Goal: Task Accomplishment & Management: Complete application form

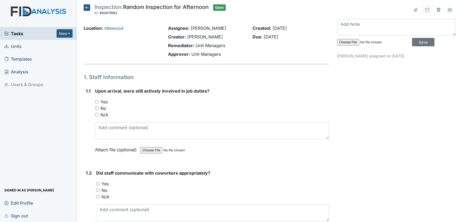
click at [96, 102] on input "Yes" at bounding box center [97, 102] width 4 height 4
radio input "true"
click at [98, 184] on input "Yes" at bounding box center [98, 184] width 4 height 4
radio input "true"
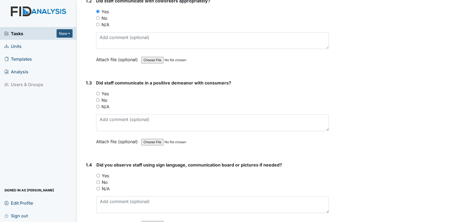
scroll to position [180, 0]
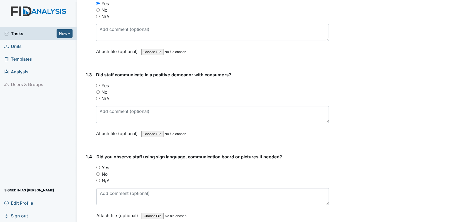
click at [98, 84] on input "Yes" at bounding box center [98, 86] width 4 height 4
radio input "true"
click at [98, 173] on input "No" at bounding box center [98, 174] width 4 height 4
radio input "true"
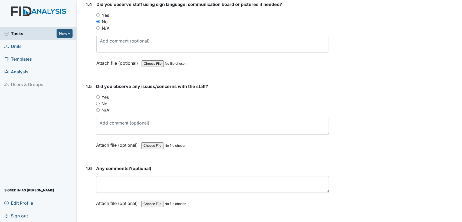
scroll to position [353, 0]
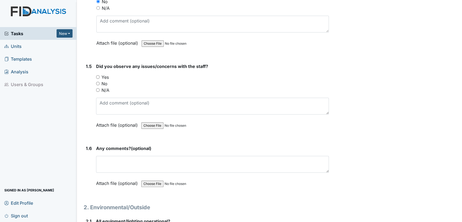
click at [98, 83] on input "No" at bounding box center [98, 84] width 4 height 4
radio input "true"
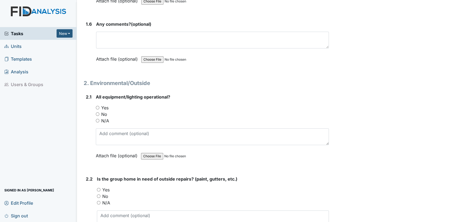
scroll to position [501, 0]
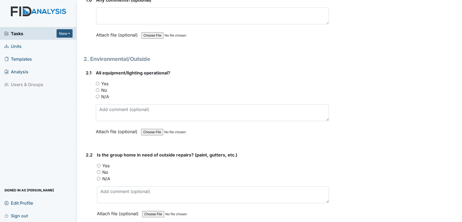
click at [96, 82] on input "Yes" at bounding box center [98, 84] width 4 height 4
radio input "true"
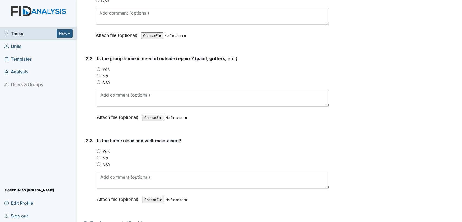
scroll to position [609, 0]
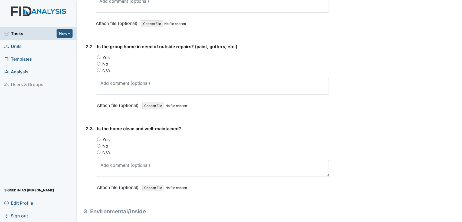
click at [98, 138] on input "Yes" at bounding box center [99, 140] width 4 height 4
radio input "true"
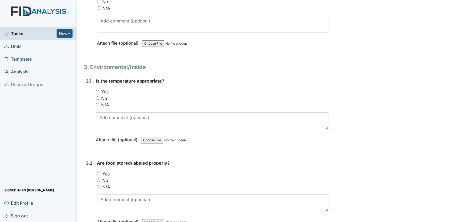
scroll to position [774, 0]
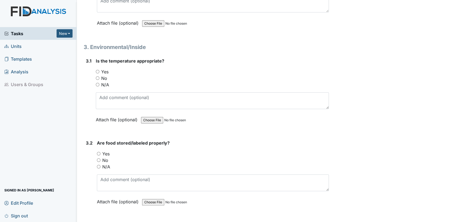
click at [97, 70] on input "Yes" at bounding box center [98, 72] width 4 height 4
radio input "true"
click at [99, 152] on input "Yes" at bounding box center [99, 154] width 4 height 4
radio input "true"
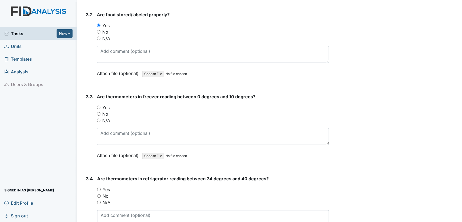
scroll to position [938, 0]
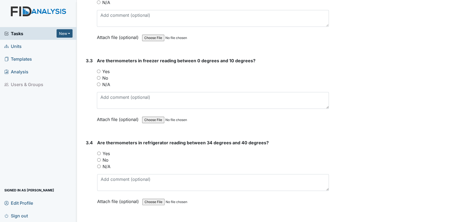
click at [97, 70] on input "Yes" at bounding box center [99, 72] width 4 height 4
radio input "true"
click at [97, 152] on input "Yes" at bounding box center [99, 154] width 4 height 4
radio input "true"
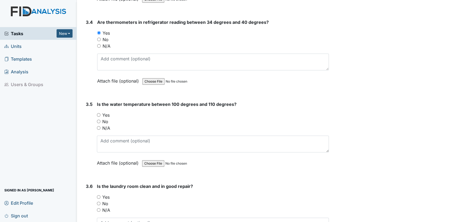
scroll to position [1087, 0]
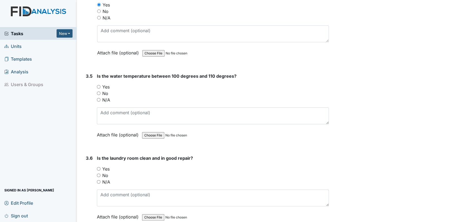
click at [99, 85] on input "Yes" at bounding box center [99, 87] width 4 height 4
radio input "true"
click at [97, 167] on input "Yes" at bounding box center [99, 169] width 4 height 4
radio input "true"
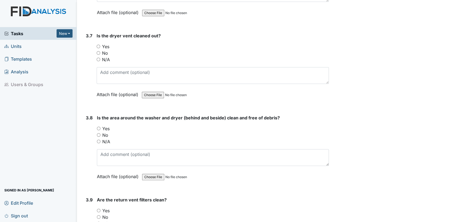
scroll to position [1307, 0]
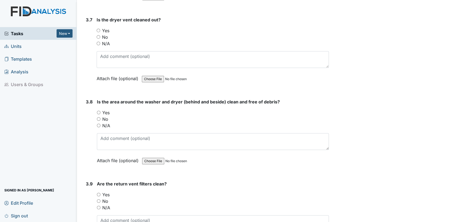
click at [97, 29] on input "Yes" at bounding box center [99, 31] width 4 height 4
radio input "true"
click at [99, 111] on input "Yes" at bounding box center [99, 113] width 4 height 4
radio input "true"
click at [98, 193] on input "Yes" at bounding box center [99, 195] width 4 height 4
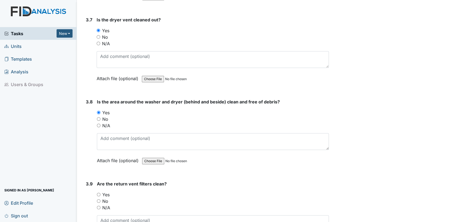
radio input "true"
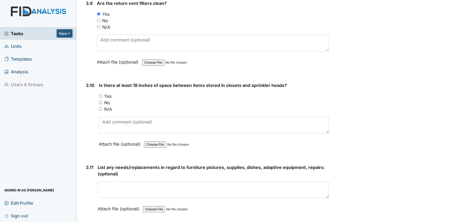
scroll to position [1504, 0]
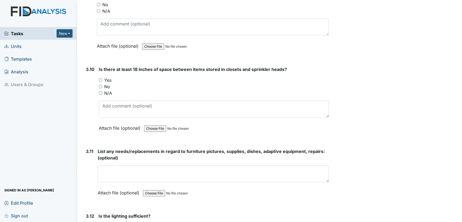
click at [99, 91] on input "N/A" at bounding box center [101, 93] width 4 height 4
radio input "true"
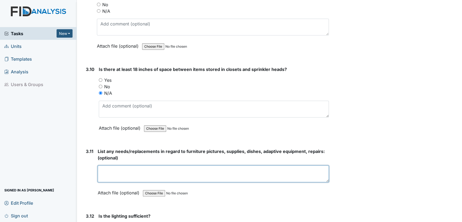
click at [286, 169] on textarea at bounding box center [213, 173] width 231 height 17
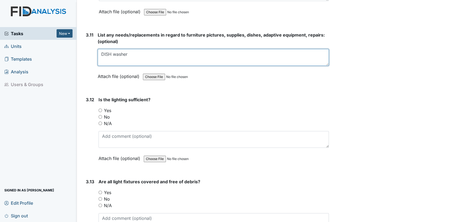
scroll to position [1672, 0]
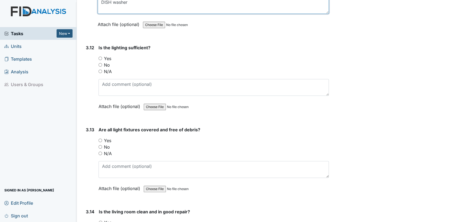
type textarea "DISH washer"
click at [100, 57] on input "Yes" at bounding box center [101, 59] width 4 height 4
radio input "true"
click at [100, 145] on input "No" at bounding box center [101, 147] width 4 height 4
radio input "true"
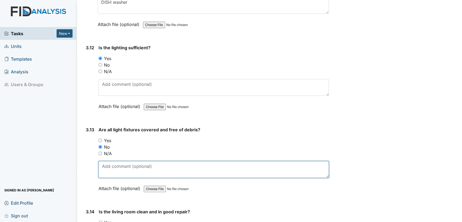
click at [106, 161] on textarea at bounding box center [214, 169] width 230 height 17
type textarea "light debris"
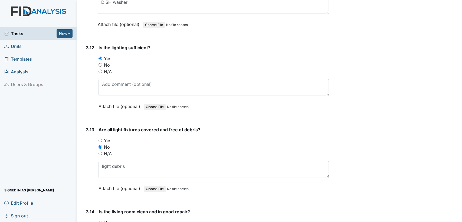
drag, startPoint x: 100, startPoint y: 216, endPoint x: 121, endPoint y: 220, distance: 21.0
click at [102, 221] on input "Yes" at bounding box center [101, 223] width 4 height 4
radio input "true"
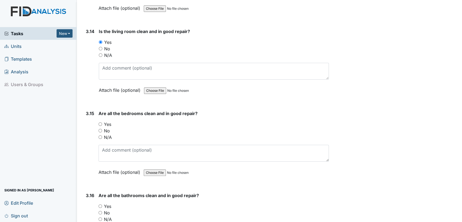
scroll to position [1897, 0]
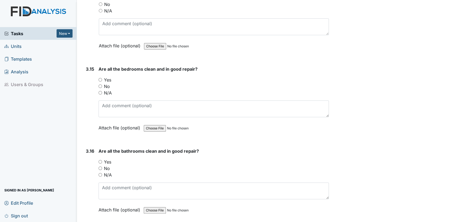
click at [100, 78] on input "Yes" at bounding box center [101, 80] width 4 height 4
radio input "true"
click at [100, 160] on input "Yes" at bounding box center [101, 162] width 4 height 4
radio input "true"
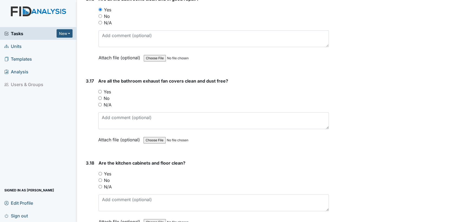
scroll to position [2069, 0]
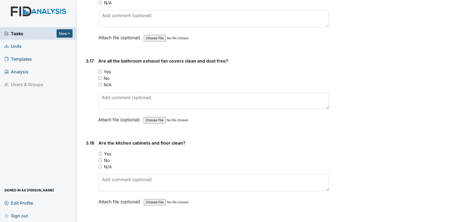
click at [100, 70] on input "Yes" at bounding box center [100, 72] width 4 height 4
radio input "true"
click at [99, 152] on input "Yes" at bounding box center [101, 154] width 4 height 4
radio input "true"
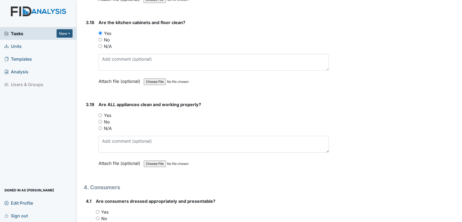
scroll to position [2217, 0]
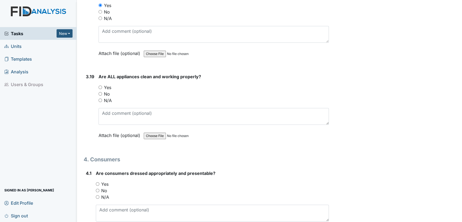
click at [100, 92] on input "No" at bounding box center [101, 94] width 4 height 4
radio input "true"
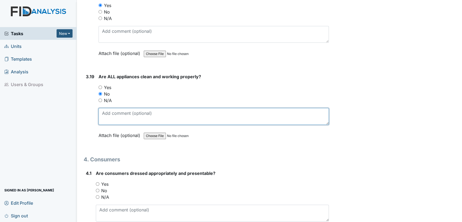
click at [110, 110] on textarea at bounding box center [214, 116] width 230 height 17
type textarea "dishwasher not working"
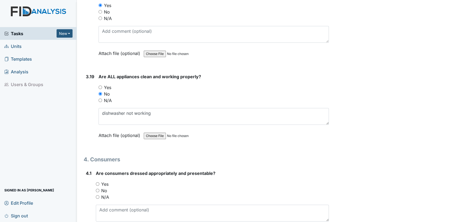
click at [97, 182] on input "Yes" at bounding box center [98, 184] width 4 height 4
radio input "true"
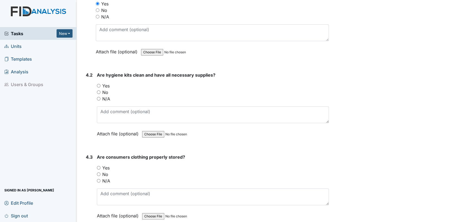
scroll to position [2406, 0]
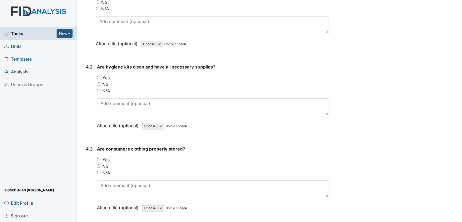
click at [99, 76] on input "Yes" at bounding box center [99, 78] width 4 height 4
radio input "true"
click at [98, 158] on input "Yes" at bounding box center [99, 160] width 4 height 4
radio input "true"
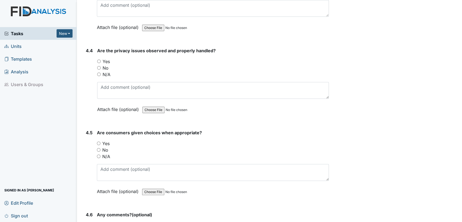
scroll to position [2595, 0]
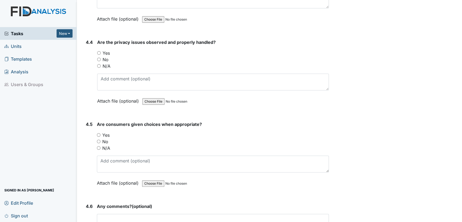
click at [99, 64] on input "N/A" at bounding box center [99, 66] width 4 height 4
radio input "true"
click at [98, 133] on input "Yes" at bounding box center [99, 135] width 4 height 4
radio input "true"
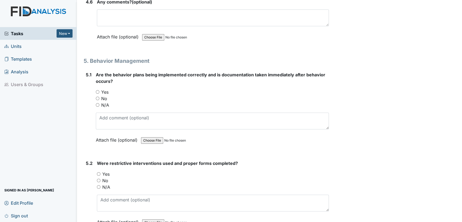
scroll to position [2807, 0]
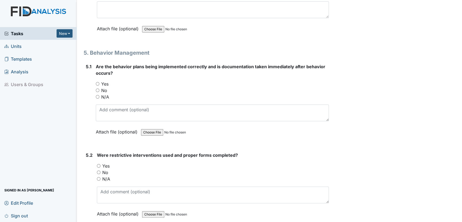
click at [98, 95] on input "N/A" at bounding box center [98, 97] width 4 height 4
radio input "true"
click at [97, 177] on input "N/A" at bounding box center [99, 179] width 4 height 4
radio input "true"
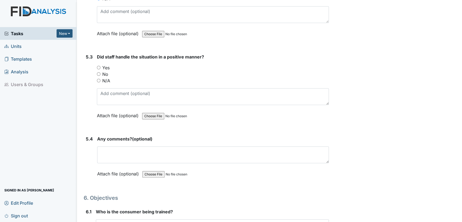
scroll to position [3007, 0]
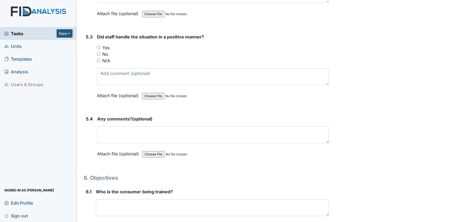
click at [97, 59] on input "N/A" at bounding box center [99, 61] width 4 height 4
radio input "true"
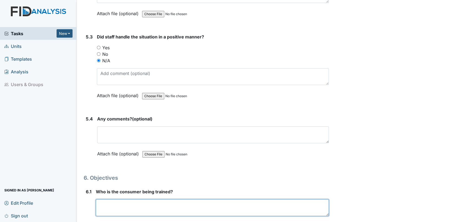
click at [139, 201] on textarea at bounding box center [212, 207] width 233 height 17
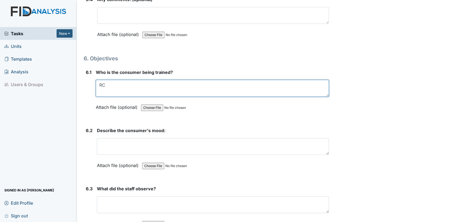
scroll to position [3171, 0]
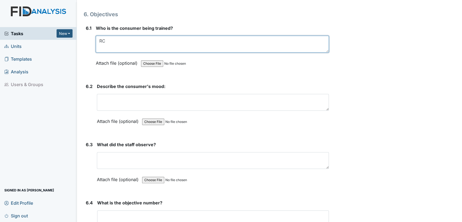
type textarea "RC"
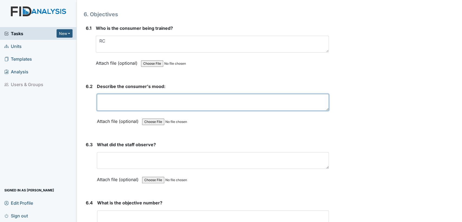
click at [239, 94] on textarea at bounding box center [213, 102] width 232 height 17
type textarea "good"
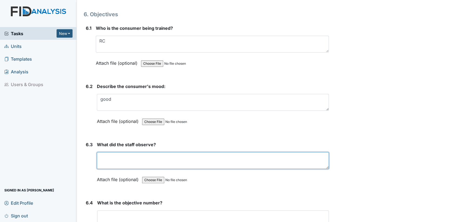
click at [196, 152] on textarea at bounding box center [213, 160] width 232 height 17
type textarea "read the menu"
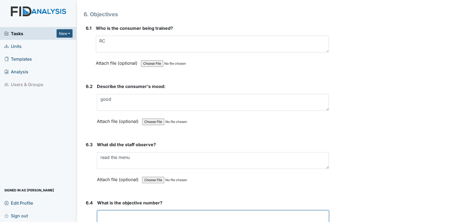
click at [165, 210] on textarea at bounding box center [213, 218] width 232 height 17
drag, startPoint x: 113, startPoint y: 205, endPoint x: 115, endPoint y: 200, distance: 5.1
click at [113, 210] on textarea at bounding box center [213, 218] width 232 height 17
type textarea "DIL025"
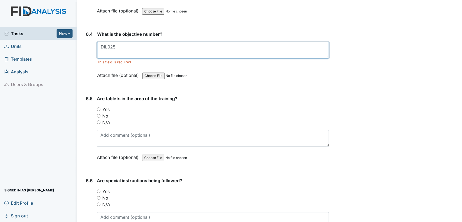
scroll to position [3356, 0]
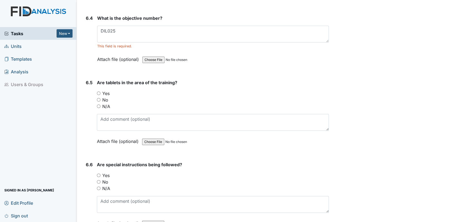
click at [100, 92] on input "Yes" at bounding box center [99, 94] width 4 height 4
radio input "true"
click at [98, 174] on input "Yes" at bounding box center [99, 176] width 4 height 4
radio input "true"
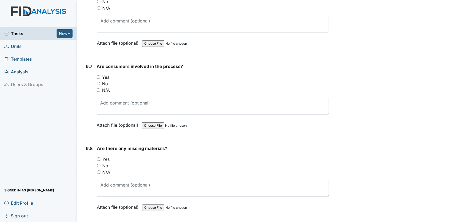
scroll to position [3544, 0]
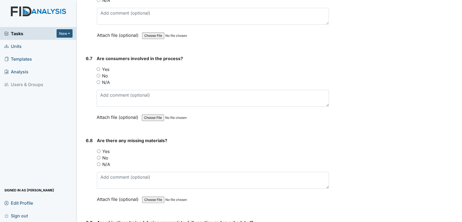
click at [97, 67] on input "Yes" at bounding box center [99, 69] width 4 height 4
radio input "true"
click at [98, 156] on input "No" at bounding box center [99, 158] width 4 height 4
radio input "true"
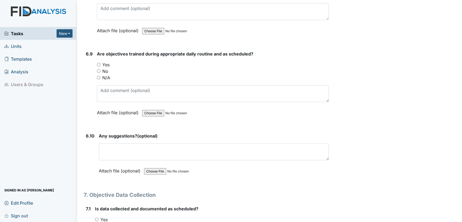
scroll to position [3716, 0]
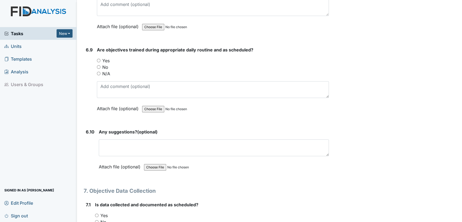
click at [99, 59] on input "Yes" at bounding box center [99, 61] width 4 height 4
radio input "true"
click at [97, 214] on input "Yes" at bounding box center [97, 216] width 4 height 4
radio input "true"
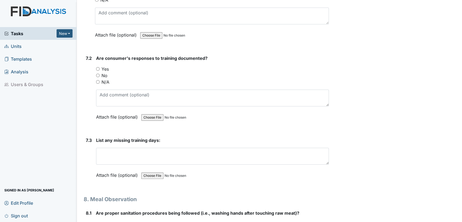
scroll to position [3965, 0]
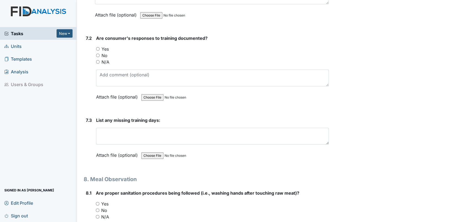
click at [97, 47] on input "Yes" at bounding box center [98, 49] width 4 height 4
radio input "true"
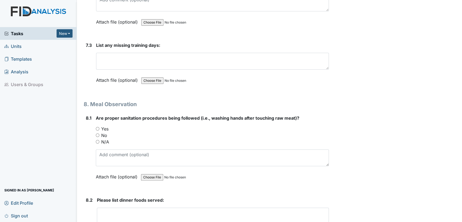
scroll to position [4073, 0]
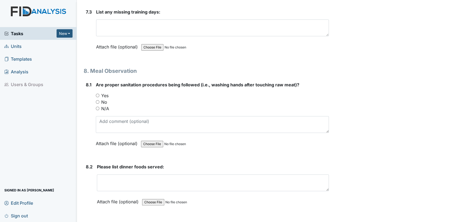
click at [97, 94] on input "Yes" at bounding box center [98, 96] width 4 height 4
radio input "true"
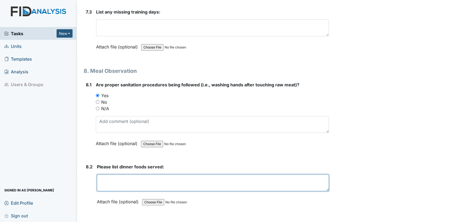
click at [114, 175] on textarea at bounding box center [213, 182] width 232 height 17
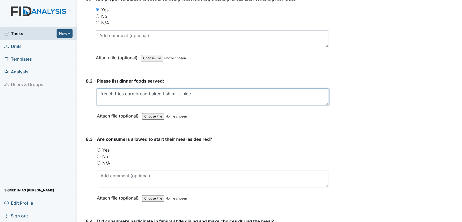
scroll to position [4248, 0]
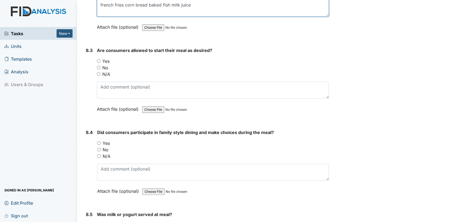
type textarea "french fries corn bread baked fish milk juice"
click at [98, 59] on input "Yes" at bounding box center [99, 61] width 4 height 4
radio input "true"
click at [98, 141] on input "Yes" at bounding box center [99, 143] width 4 height 4
radio input "true"
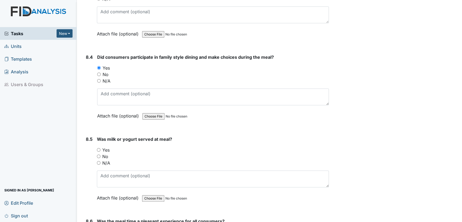
scroll to position [4378, 0]
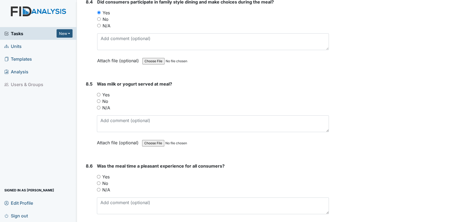
click at [98, 93] on input "Yes" at bounding box center [99, 95] width 4 height 4
radio input "true"
click at [97, 175] on input "Yes" at bounding box center [99, 177] width 4 height 4
radio input "true"
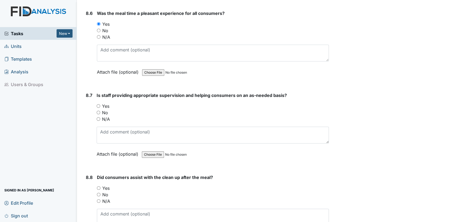
scroll to position [4542, 0]
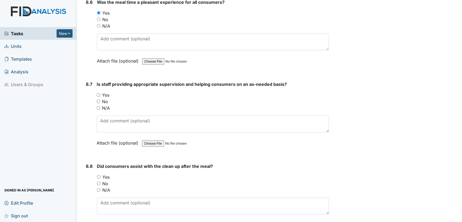
click at [99, 93] on input "Yes" at bounding box center [99, 95] width 4 height 4
radio input "true"
click at [99, 175] on input "Yes" at bounding box center [99, 177] width 4 height 4
radio input "true"
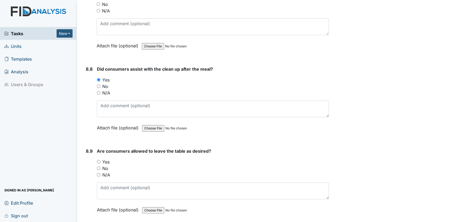
scroll to position [4706, 0]
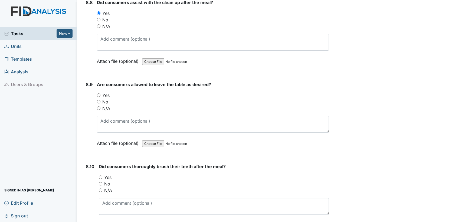
click at [99, 93] on input "Yes" at bounding box center [99, 95] width 4 height 4
radio input "true"
click at [99, 175] on input "Yes" at bounding box center [101, 177] width 4 height 4
radio input "true"
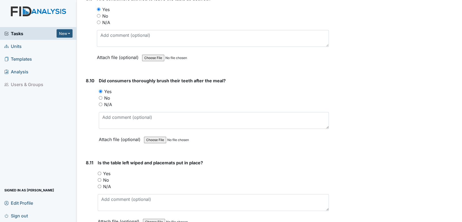
scroll to position [4858, 0]
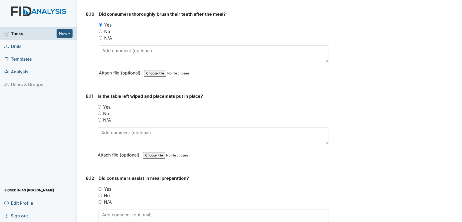
click at [100, 105] on input "Yes" at bounding box center [100, 107] width 4 height 4
radio input "true"
click at [100, 187] on input "Yes" at bounding box center [101, 189] width 4 height 4
radio input "true"
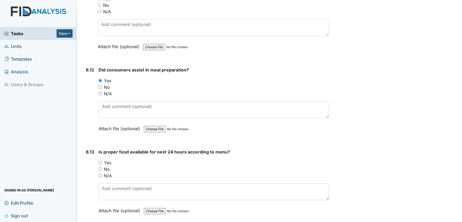
scroll to position [4978, 0]
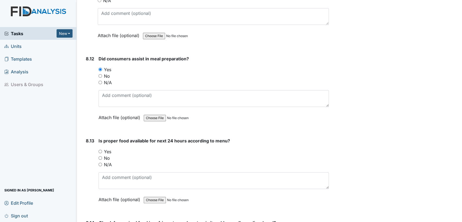
click at [99, 150] on input "Yes" at bounding box center [101, 152] width 4 height 4
radio input "true"
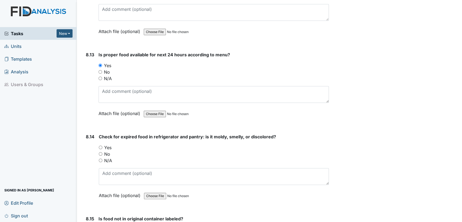
scroll to position [5086, 0]
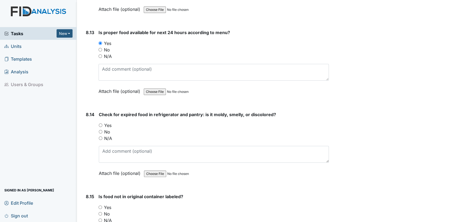
click at [102, 136] on input "N/A" at bounding box center [101, 138] width 4 height 4
radio input "true"
click at [99, 205] on input "Yes" at bounding box center [101, 207] width 4 height 4
radio input "true"
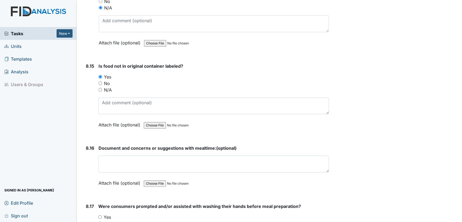
scroll to position [5261, 0]
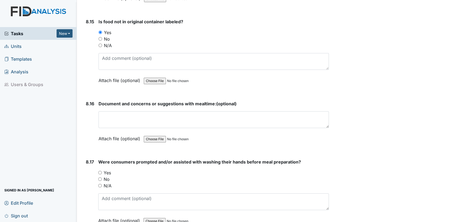
click at [99, 171] on input "Yes" at bounding box center [100, 173] width 4 height 4
radio input "true"
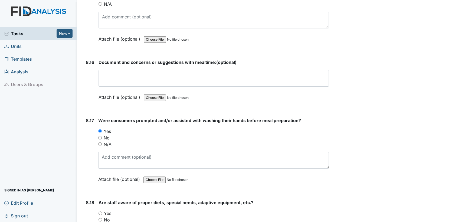
scroll to position [5414, 0]
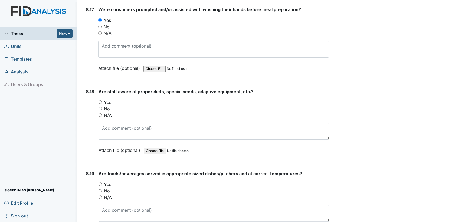
click at [100, 100] on input "Yes" at bounding box center [101, 102] width 4 height 4
radio input "true"
click at [99, 182] on input "Yes" at bounding box center [101, 184] width 4 height 4
radio input "true"
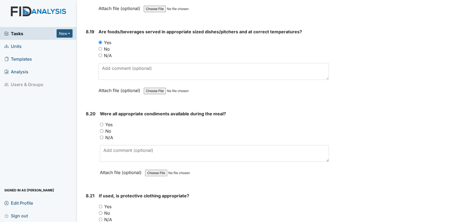
scroll to position [5588, 0]
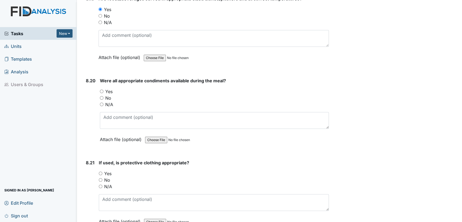
click at [102, 90] on input "Yes" at bounding box center [102, 92] width 4 height 4
radio input "true"
click at [102, 185] on input "N/A" at bounding box center [101, 187] width 4 height 4
radio input "true"
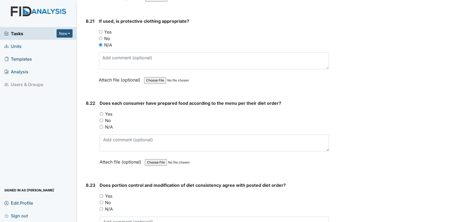
scroll to position [5763, 0]
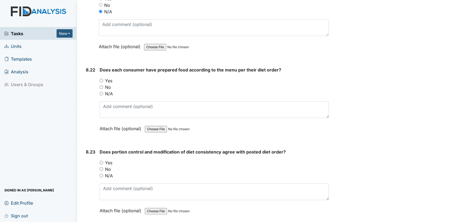
click at [101, 79] on input "Yes" at bounding box center [102, 81] width 4 height 4
radio input "true"
click at [102, 161] on input "Yes" at bounding box center [102, 163] width 4 height 4
radio input "true"
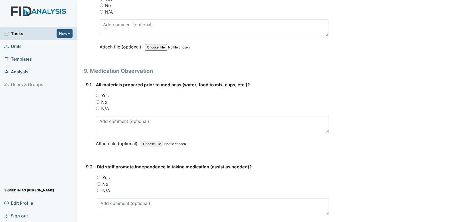
scroll to position [5960, 0]
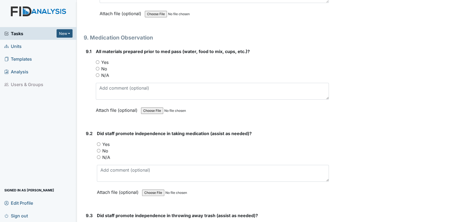
click at [97, 60] on input "Yes" at bounding box center [98, 62] width 4 height 4
radio input "true"
click at [100, 142] on input "Yes" at bounding box center [99, 144] width 4 height 4
radio input "true"
click at [99, 222] on input "Yes" at bounding box center [99, 226] width 4 height 4
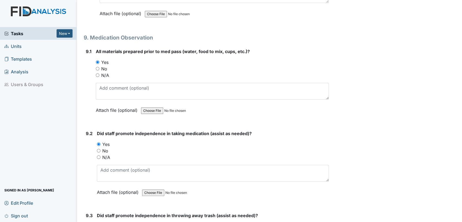
radio input "true"
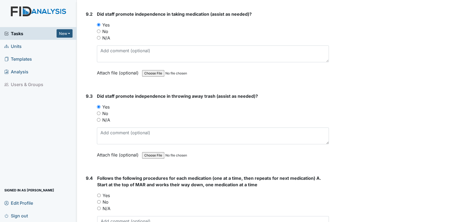
scroll to position [6135, 0]
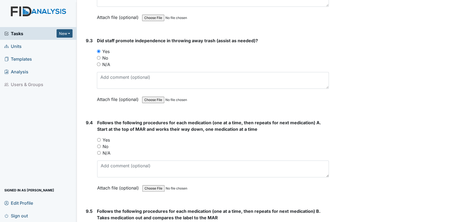
click at [98, 138] on input "Yes" at bounding box center [99, 140] width 4 height 4
radio input "true"
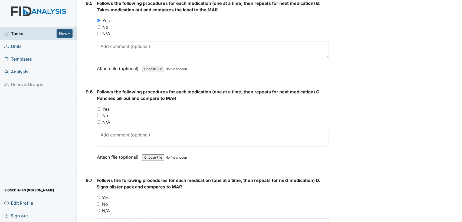
scroll to position [6366, 0]
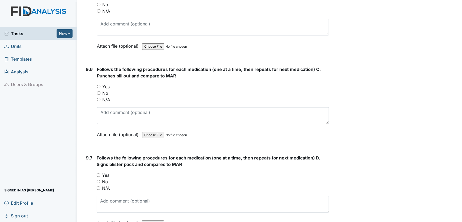
click at [100, 85] on input "Yes" at bounding box center [99, 87] width 4 height 4
radio input "true"
click at [98, 173] on input "Yes" at bounding box center [99, 175] width 4 height 4
radio input "true"
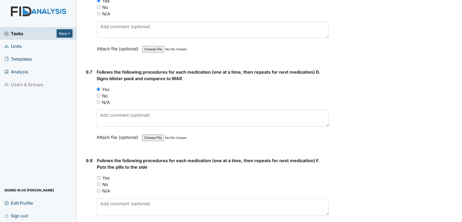
scroll to position [6496, 0]
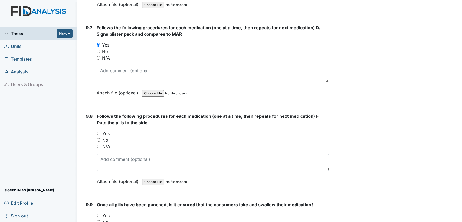
click at [98, 132] on input "Yes" at bounding box center [99, 134] width 4 height 4
radio input "true"
click at [98, 214] on input "Yes" at bounding box center [99, 216] width 4 height 4
radio input "true"
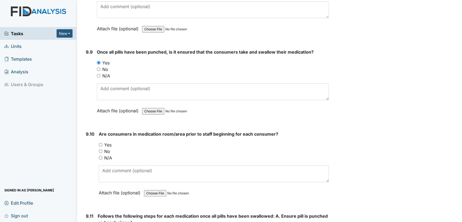
scroll to position [6715, 0]
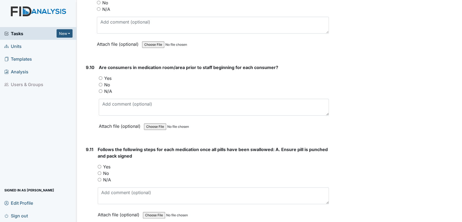
click at [100, 76] on input "Yes" at bounding box center [101, 78] width 4 height 4
radio input "true"
click at [98, 165] on input "Yes" at bounding box center [100, 167] width 4 height 4
radio input "true"
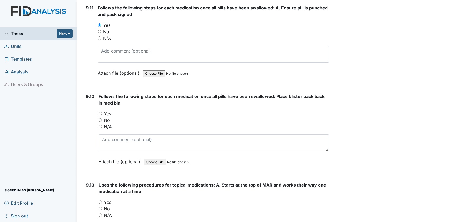
scroll to position [6879, 0]
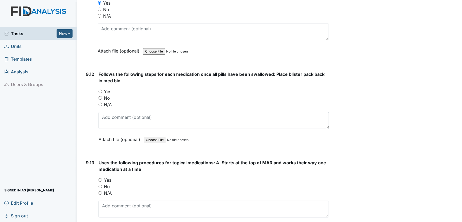
click at [100, 90] on input "Yes" at bounding box center [101, 92] width 4 height 4
radio input "true"
drag, startPoint x: 100, startPoint y: 170, endPoint x: 228, endPoint y: 194, distance: 130.3
click at [100, 191] on input "N/A" at bounding box center [101, 193] width 4 height 4
radio input "true"
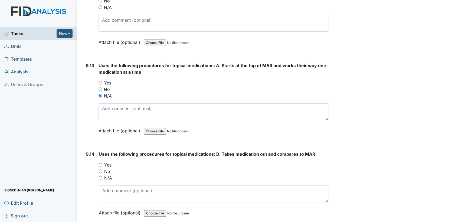
scroll to position [7020, 0]
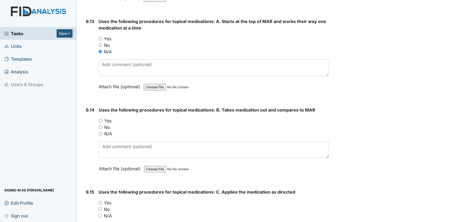
click at [101, 132] on input "N/A" at bounding box center [101, 134] width 4 height 4
radio input "true"
click at [101, 214] on input "N/A" at bounding box center [101, 216] width 4 height 4
radio input "true"
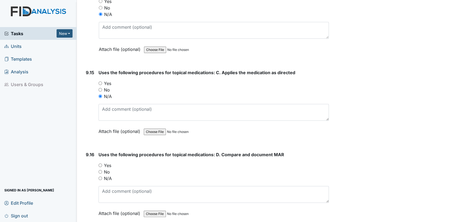
scroll to position [7206, 0]
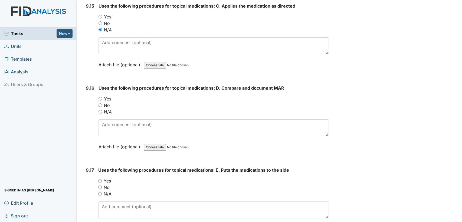
click at [100, 110] on input "N/A" at bounding box center [101, 112] width 4 height 4
radio input "true"
click at [100, 192] on input "N/A" at bounding box center [100, 194] width 4 height 4
radio input "true"
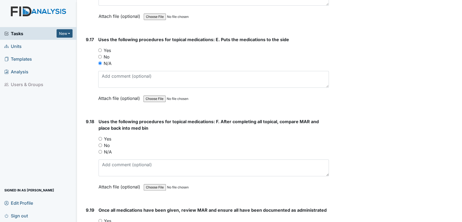
scroll to position [7403, 0]
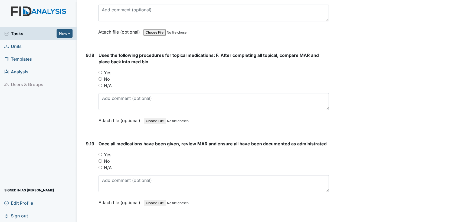
click at [99, 153] on input "Yes" at bounding box center [101, 155] width 4 height 4
radio input "true"
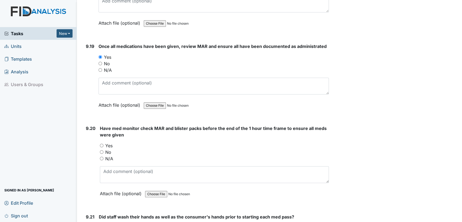
scroll to position [7556, 0]
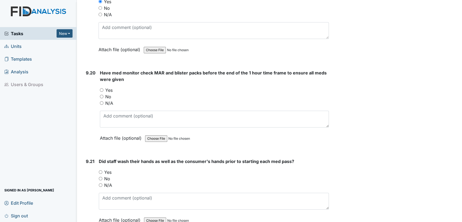
click at [101, 88] on input "Yes" at bounding box center [102, 90] width 4 height 4
radio input "true"
click at [101, 170] on input "Yes" at bounding box center [101, 172] width 4 height 4
radio input "true"
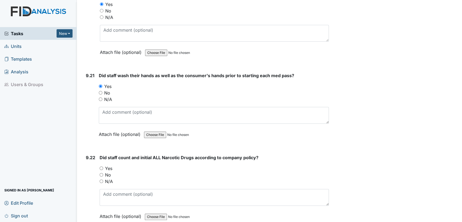
click at [100, 167] on input "Yes" at bounding box center [102, 169] width 4 height 4
radio input "true"
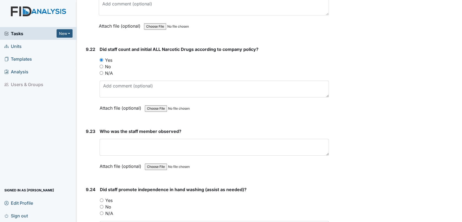
scroll to position [7795, 0]
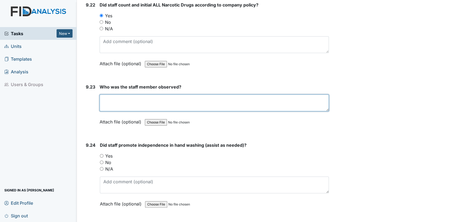
click at [143, 94] on textarea at bounding box center [214, 102] width 229 height 17
type textarea "[PERSON_NAME]"
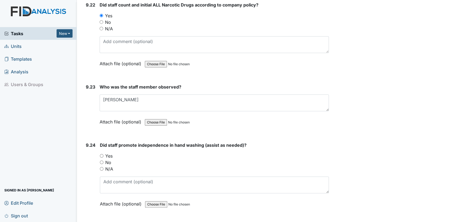
click at [102, 154] on input "Yes" at bounding box center [102, 156] width 4 height 4
radio input "true"
drag, startPoint x: 101, startPoint y: 211, endPoint x: 332, endPoint y: 211, distance: 231.8
radio input "true"
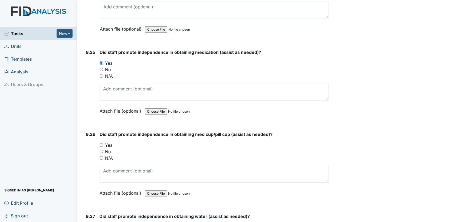
scroll to position [8025, 0]
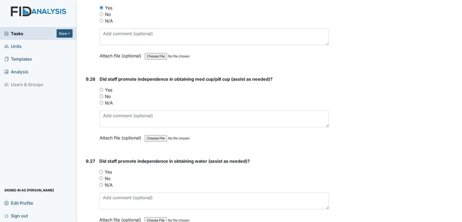
click at [102, 88] on input "Yes" at bounding box center [102, 90] width 4 height 4
radio input "true"
click at [101, 170] on input "Yes" at bounding box center [101, 172] width 4 height 4
radio input "true"
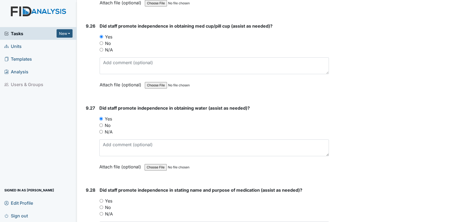
scroll to position [8100, 0]
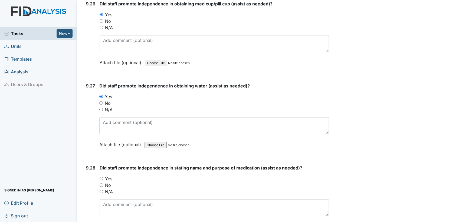
click at [101, 177] on input "Yes" at bounding box center [102, 179] width 4 height 4
radio input "true"
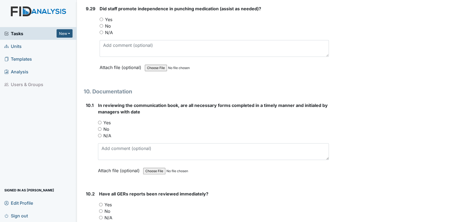
scroll to position [8352, 0]
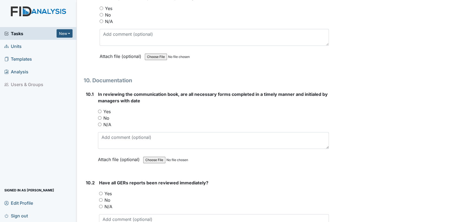
click at [99, 110] on input "Yes" at bounding box center [100, 112] width 4 height 4
radio input "true"
click at [101, 192] on input "Yes" at bounding box center [101, 194] width 4 height 4
radio input "true"
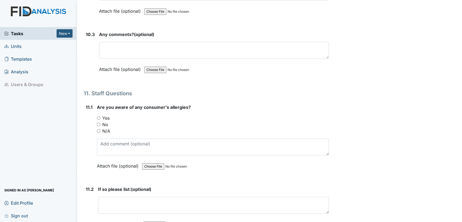
scroll to position [8594, 0]
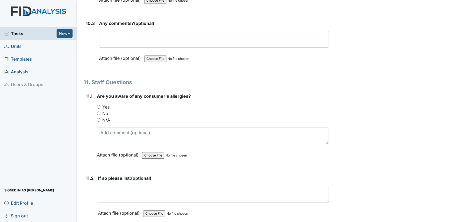
click at [97, 105] on input "Yes" at bounding box center [99, 107] width 4 height 4
radio input "true"
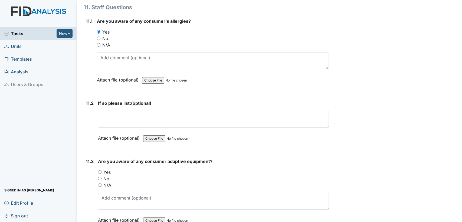
click at [100, 170] on input "Yes" at bounding box center [100, 172] width 4 height 4
radio input "true"
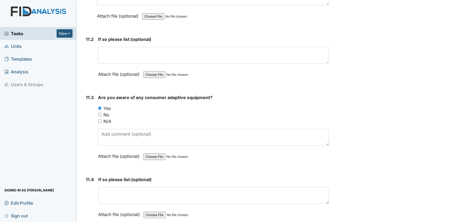
scroll to position [8799, 0]
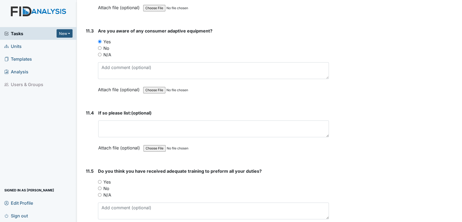
click at [99, 180] on input "Yes" at bounding box center [100, 182] width 4 height 4
radio input "true"
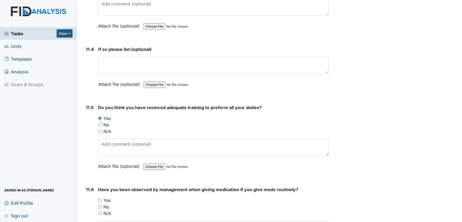
scroll to position [8907, 0]
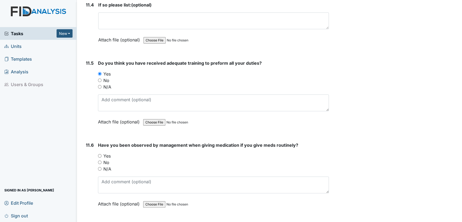
click at [101, 154] on input "Yes" at bounding box center [100, 156] width 4 height 4
radio input "true"
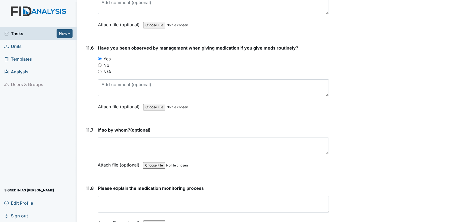
scroll to position [9071, 0]
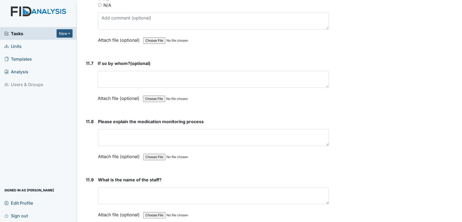
click at [180, 118] on div "Please explain the medication monitoring process This field is required. Attach…" at bounding box center [213, 140] width 231 height 45
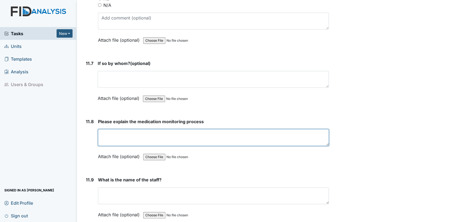
click at [180, 129] on textarea at bounding box center [213, 137] width 231 height 17
type textarea "make sure no med errors"
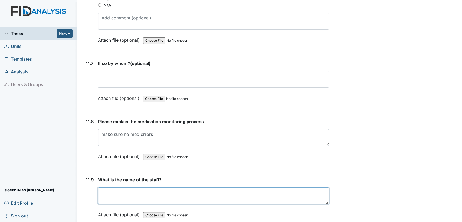
click at [144, 187] on textarea at bounding box center [213, 195] width 231 height 17
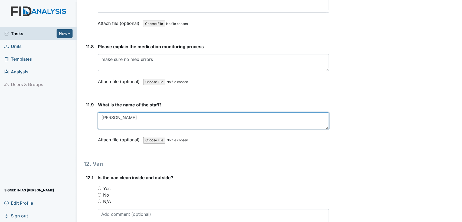
scroll to position [9246, 0]
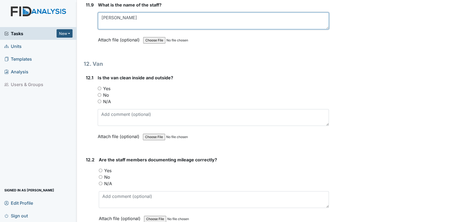
type textarea "[PERSON_NAME]"
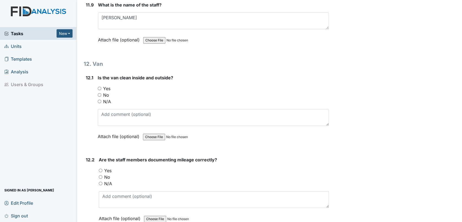
click at [99, 93] on input "No" at bounding box center [100, 95] width 4 height 4
radio input "true"
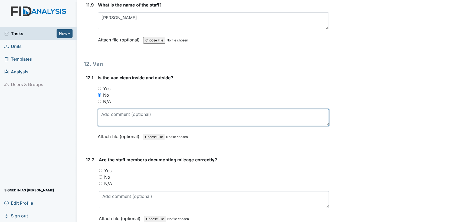
click at [102, 109] on textarea at bounding box center [213, 117] width 231 height 17
type textarea "inside could be cleaned out more"
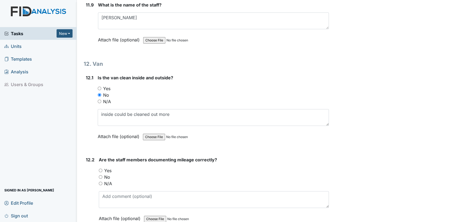
click at [101, 169] on input "Yes" at bounding box center [101, 171] width 4 height 4
radio input "true"
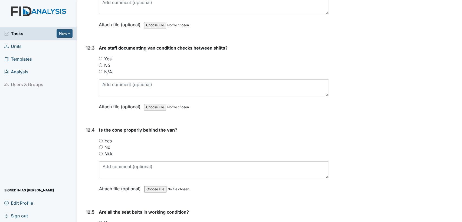
scroll to position [9448, 0]
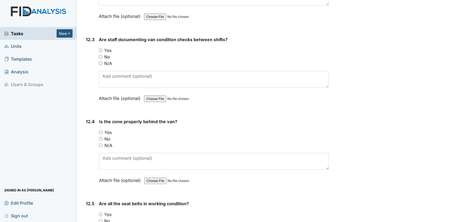
click at [100, 55] on input "No" at bounding box center [101, 57] width 4 height 4
radio input "true"
click at [100, 130] on input "Yes" at bounding box center [101, 132] width 4 height 4
radio input "true"
click at [100, 213] on input "Yes" at bounding box center [101, 215] width 4 height 4
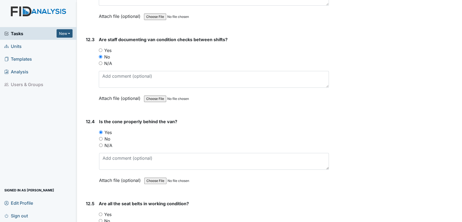
radio input "true"
